Goal: Information Seeking & Learning: Understand process/instructions

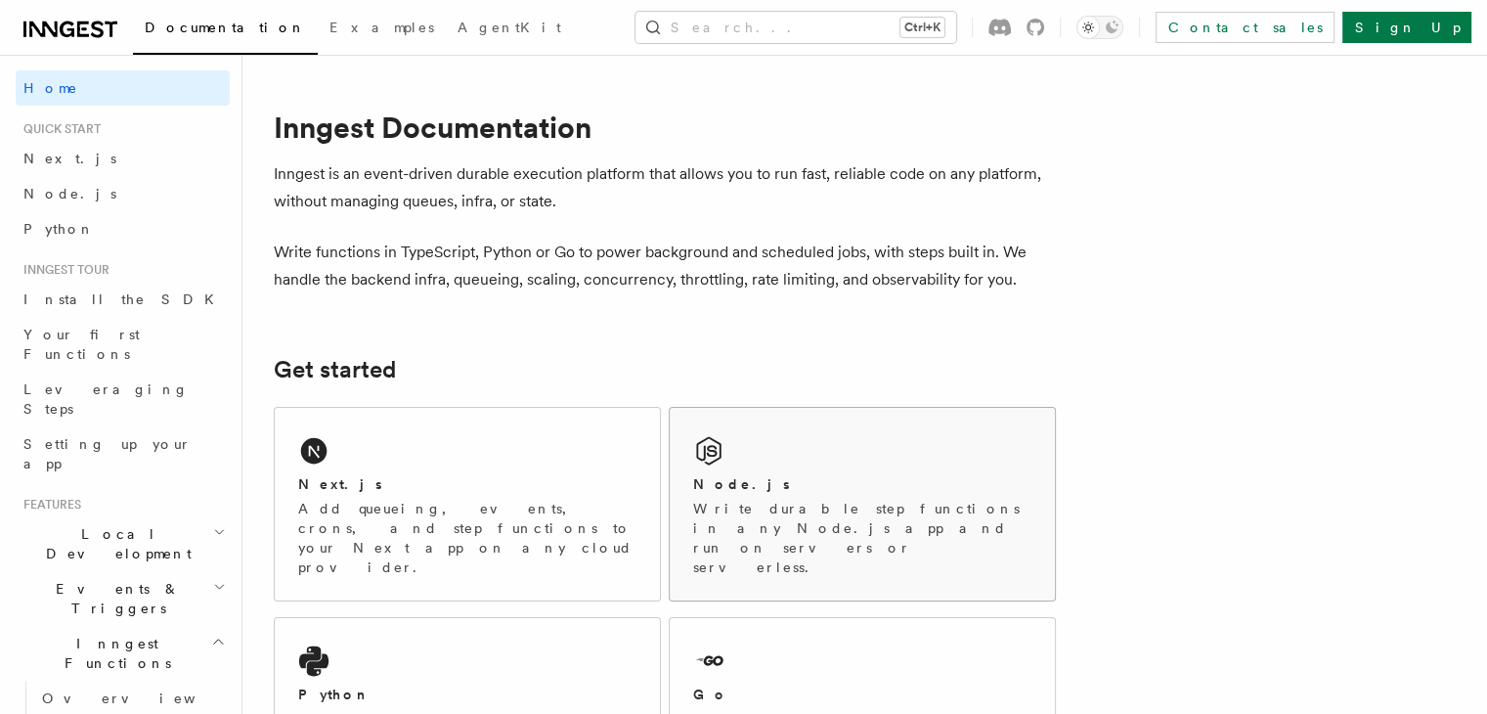
click at [766, 523] on p "Write durable step functions in any Node.js app and run on servers or serverles…" at bounding box center [862, 538] width 338 height 78
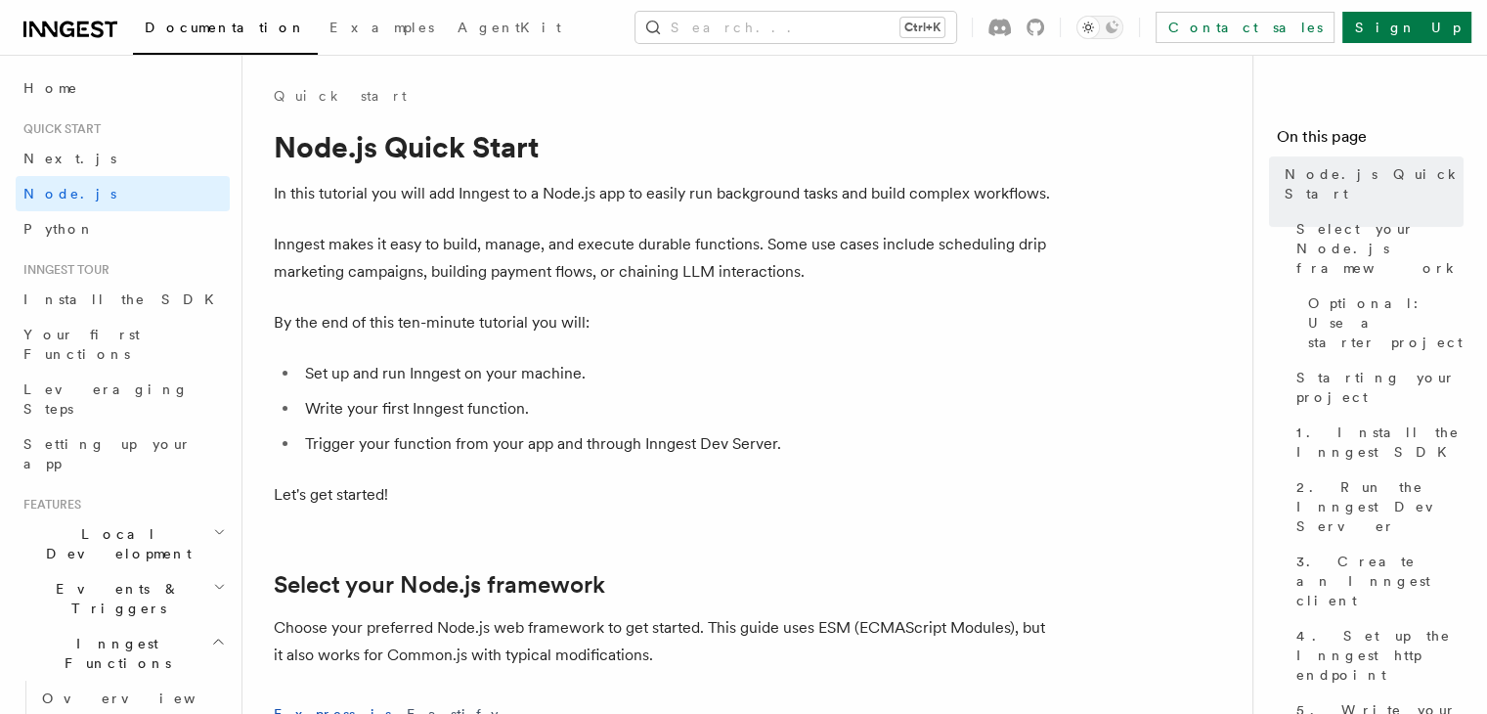
click at [913, 427] on ul "Set up and run Inngest on your machine. Write your first Inngest function. Trig…" at bounding box center [665, 409] width 782 height 98
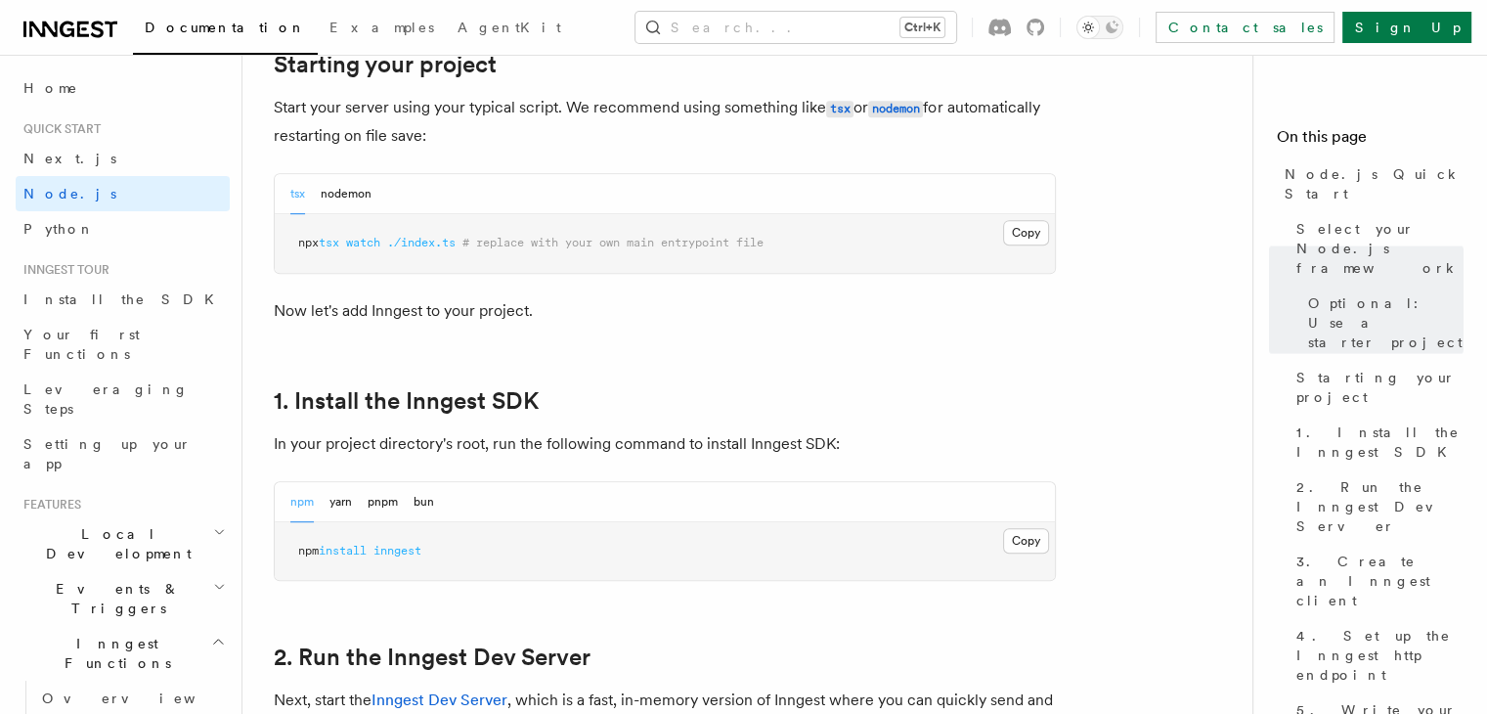
scroll to position [1017, 0]
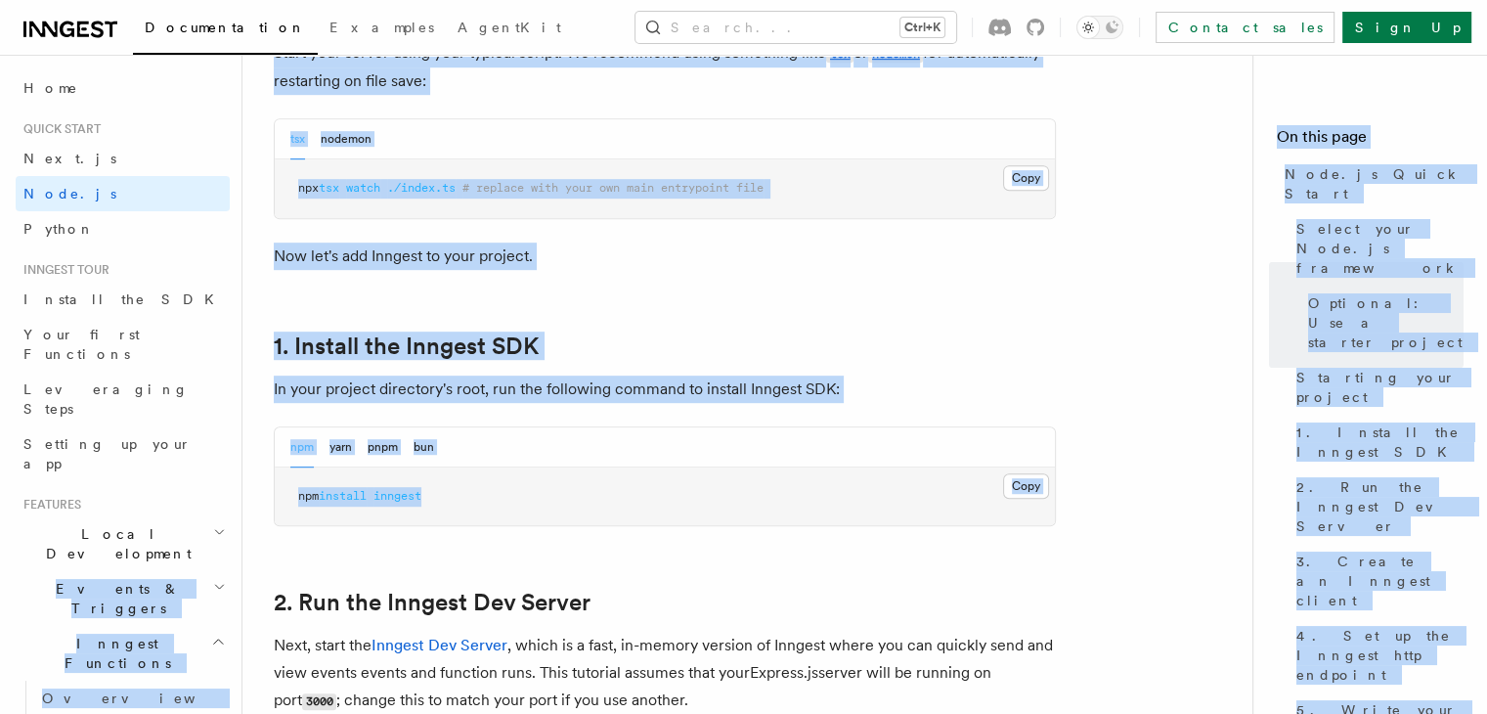
drag, startPoint x: 438, startPoint y: 497, endPoint x: 240, endPoint y: 490, distance: 197.6
click at [457, 500] on pre "npm install inngest" at bounding box center [665, 496] width 780 height 59
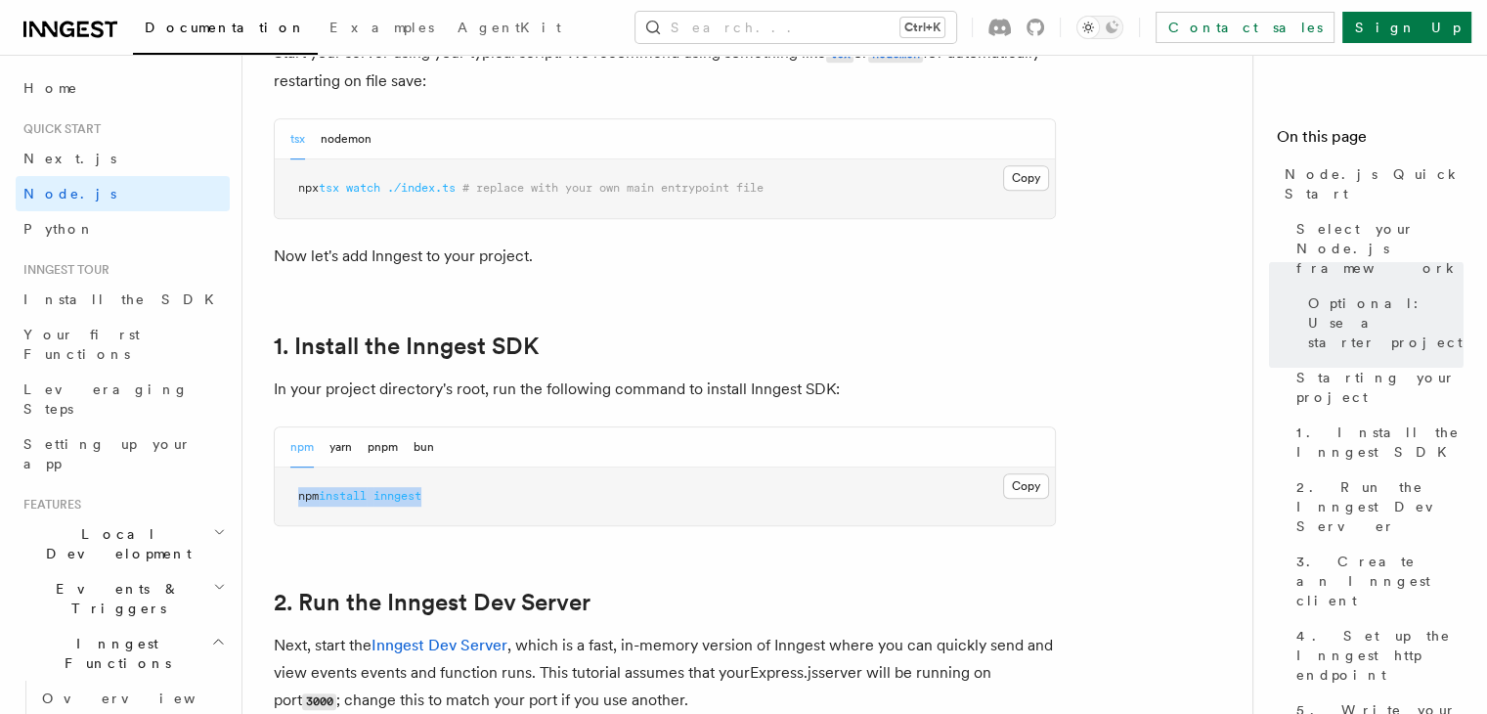
drag, startPoint x: 437, startPoint y: 492, endPoint x: 284, endPoint y: 498, distance: 152.6
click at [284, 498] on pre "npm install inngest" at bounding box center [665, 496] width 780 height 59
copy span "npm install inngest"
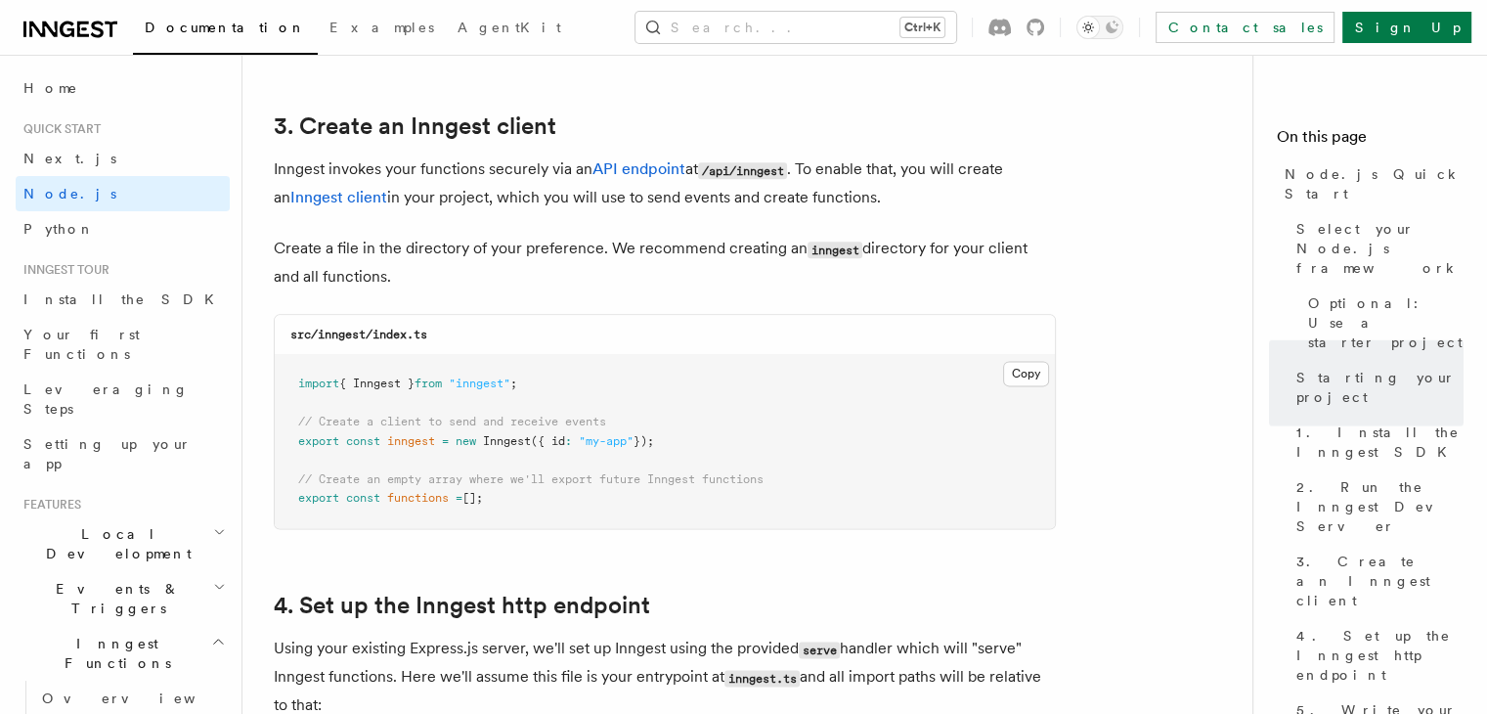
scroll to position [2581, 0]
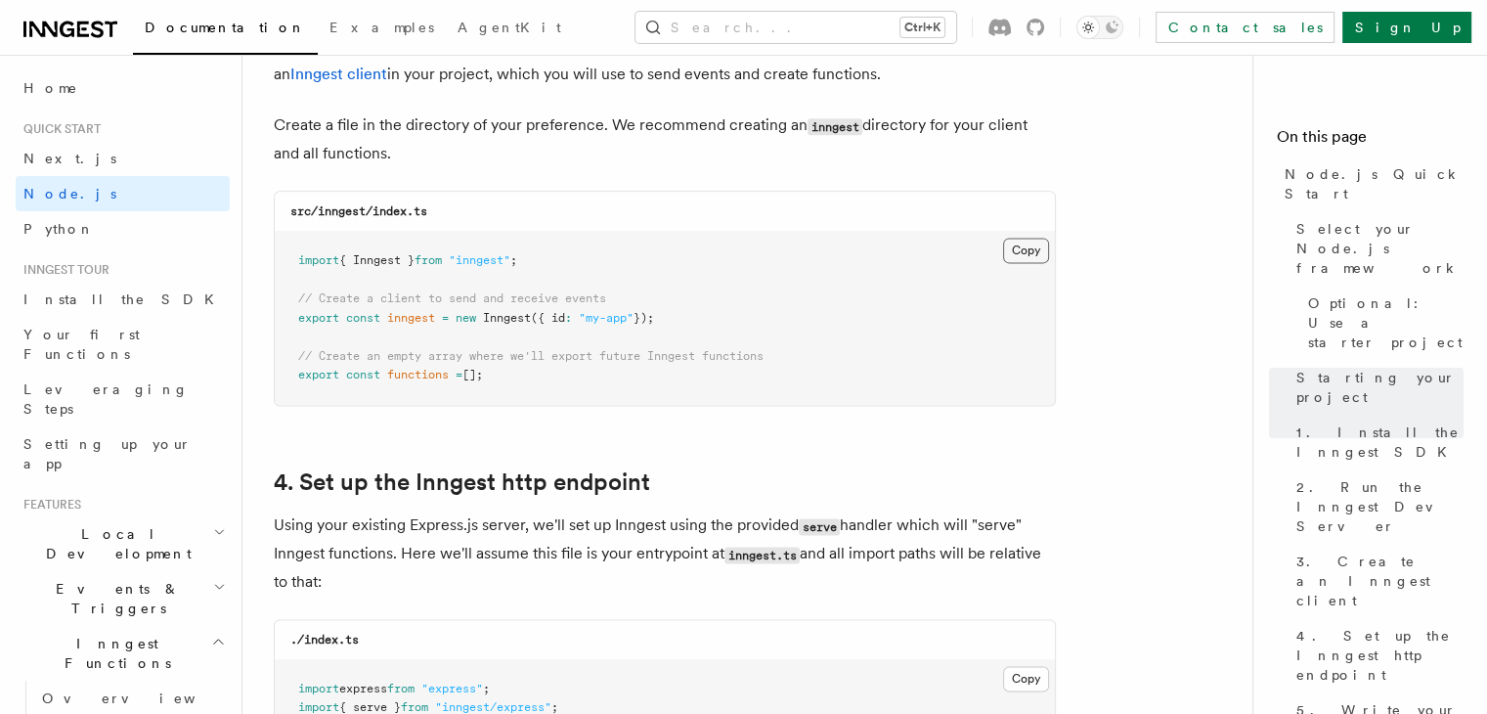
click at [1026, 251] on button "Copy Copied" at bounding box center [1026, 250] width 46 height 25
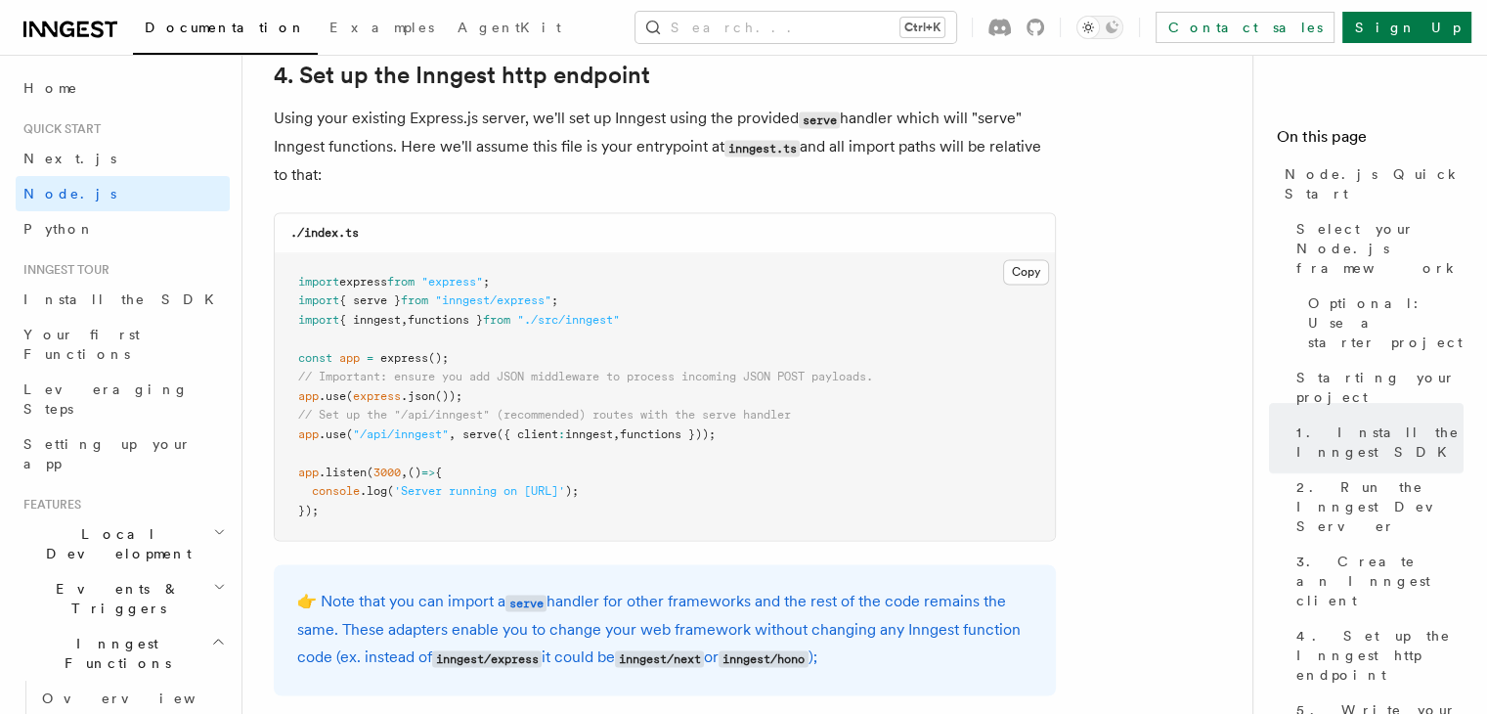
scroll to position [2972, 0]
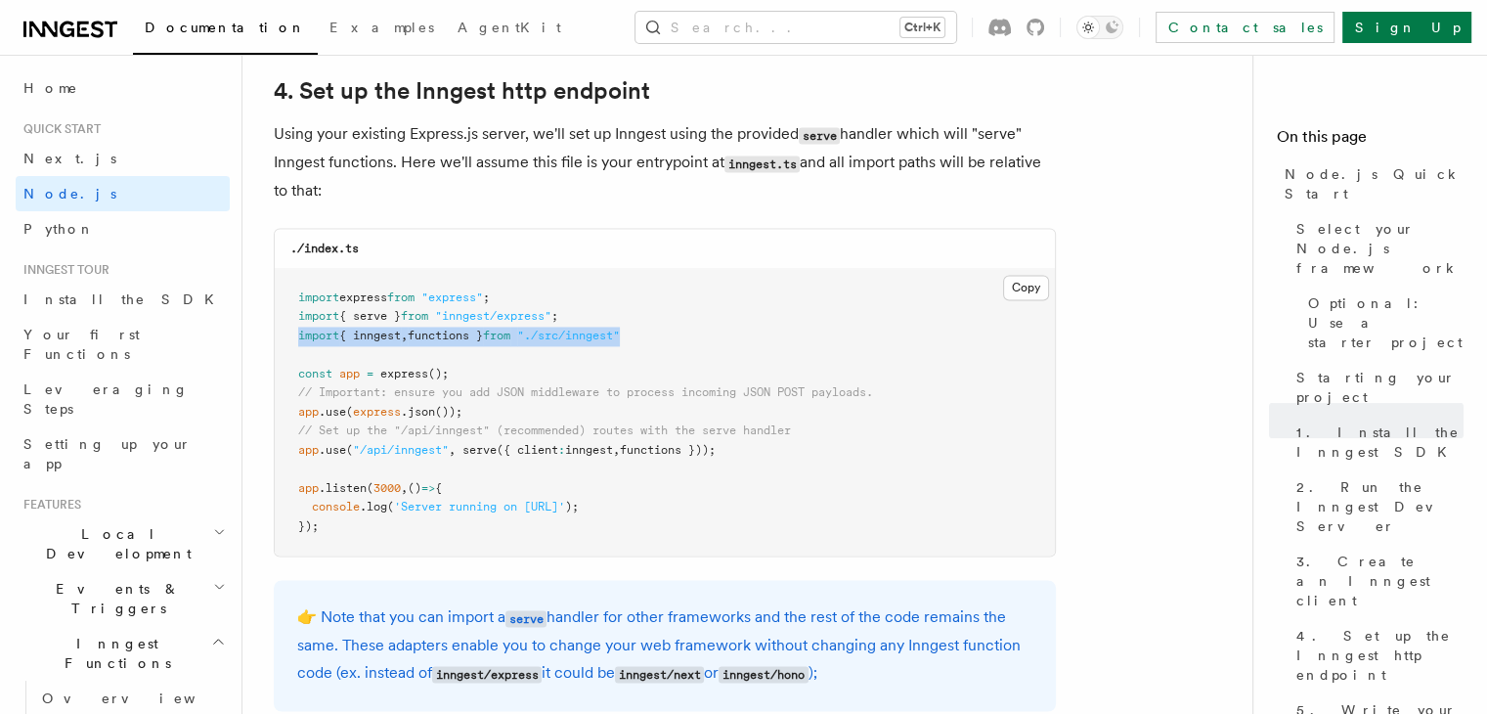
drag, startPoint x: 651, startPoint y: 337, endPoint x: 267, endPoint y: 337, distance: 384.1
copy span "import { inngest , functions } from "./src/inngest""
click at [584, 183] on p "Using your existing Express.js server, we'll set up Inngest using the provided …" at bounding box center [665, 162] width 782 height 84
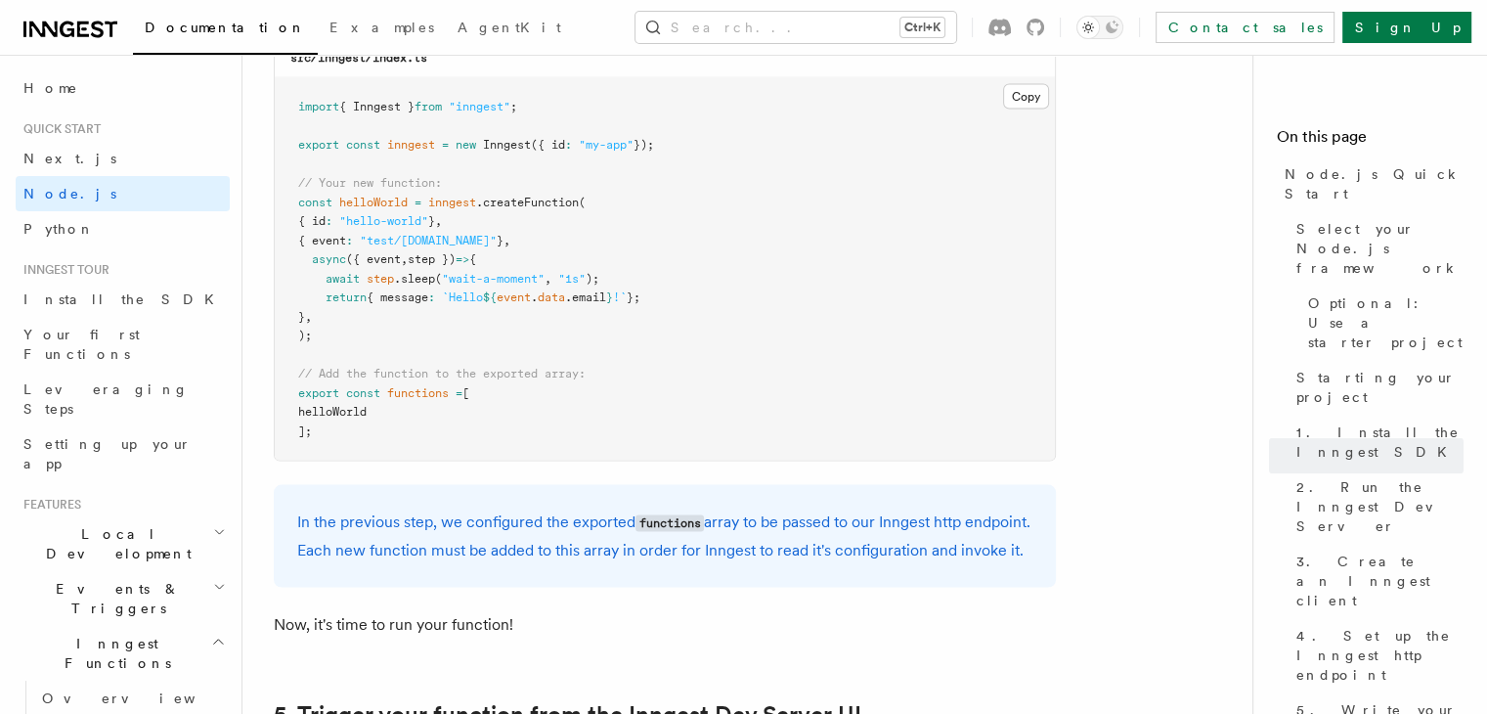
scroll to position [4027, 0]
